Goal: Navigation & Orientation: Find specific page/section

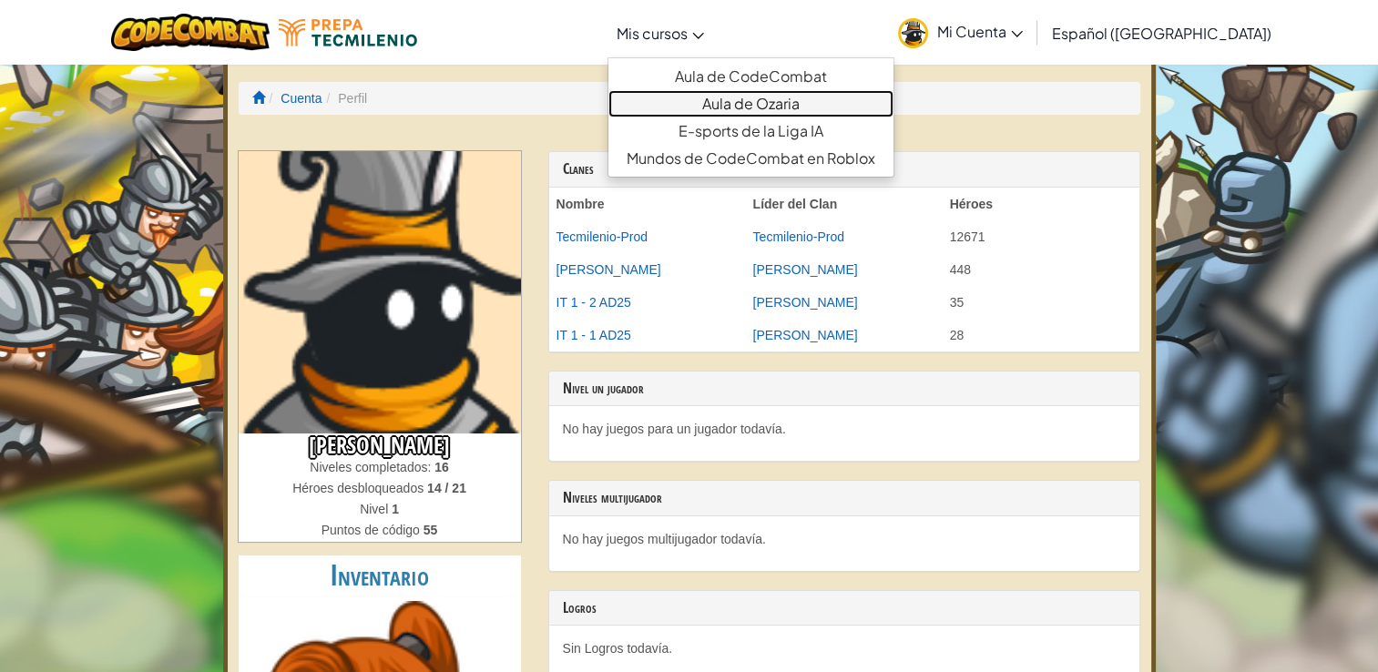
click at [733, 95] on link "Aula de Ozaria" at bounding box center [750, 103] width 285 height 27
